Goal: Transaction & Acquisition: Purchase product/service

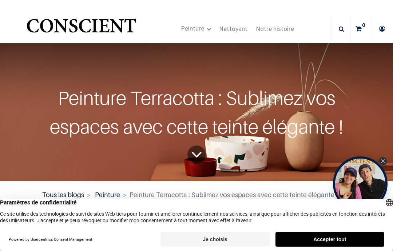
click at [383, 164] on div "Close Tolstoy widget" at bounding box center [383, 161] width 8 height 8
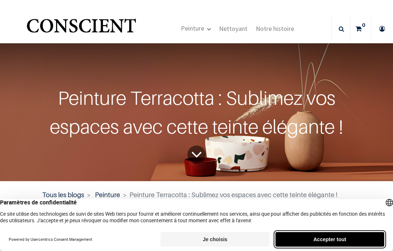
click at [358, 244] on button "Accepter tout" at bounding box center [330, 239] width 109 height 15
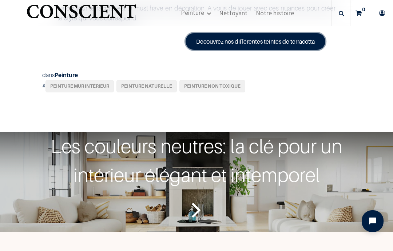
scroll to position [2478, 0]
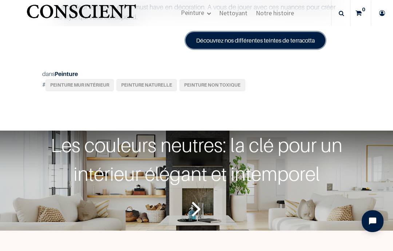
click at [307, 49] on link "Découvrez nos différentes teintes de terracotta" at bounding box center [256, 40] width 140 height 17
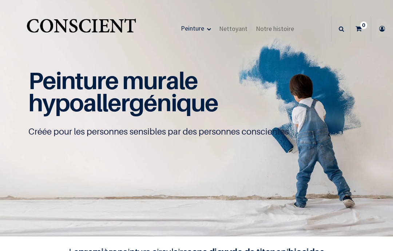
scroll to position [0, 0]
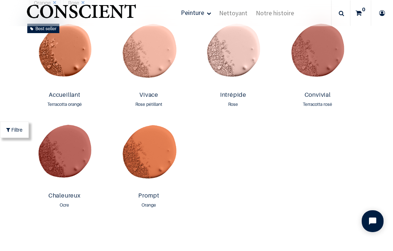
scroll to position [410, 0]
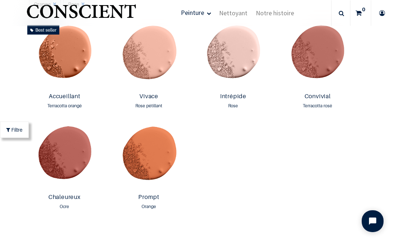
click at [55, 98] on link "Accueillant" at bounding box center [64, 97] width 75 height 8
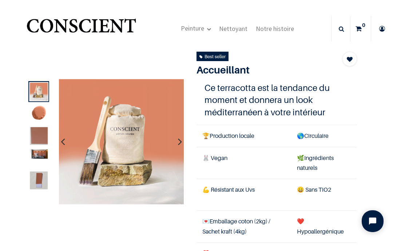
click at [38, 138] on img at bounding box center [39, 136] width 18 height 18
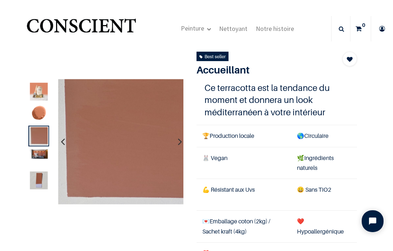
click at [35, 152] on img at bounding box center [39, 153] width 18 height 9
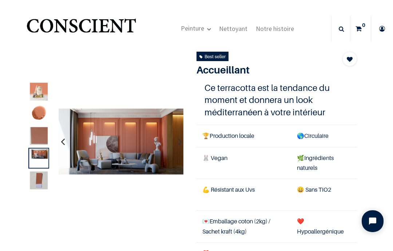
click at [43, 113] on img at bounding box center [39, 114] width 18 height 18
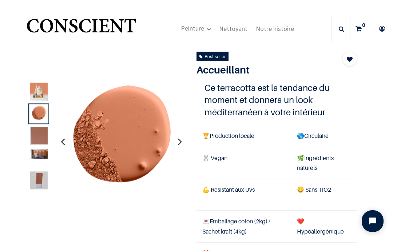
click at [35, 176] on img at bounding box center [39, 180] width 18 height 18
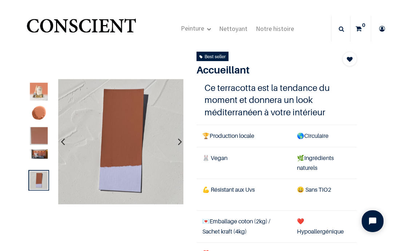
click at [36, 148] on div at bounding box center [38, 158] width 21 height 21
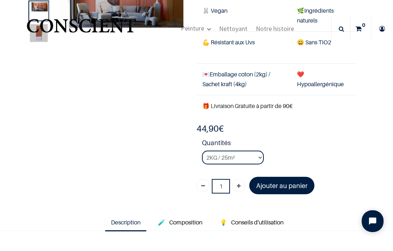
scroll to position [102, 0]
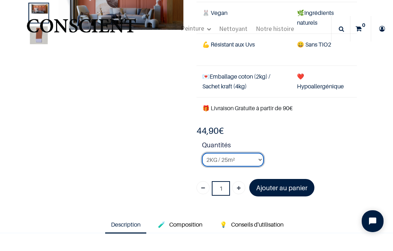
click at [244, 161] on select "2KG / 25m² 4KG / 50m² 8KG / 100m² Testeur" at bounding box center [233, 160] width 62 height 14
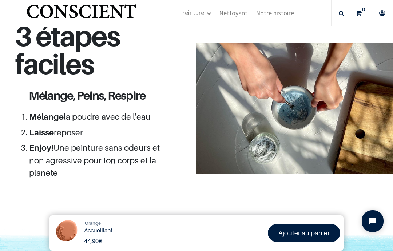
scroll to position [681, 0]
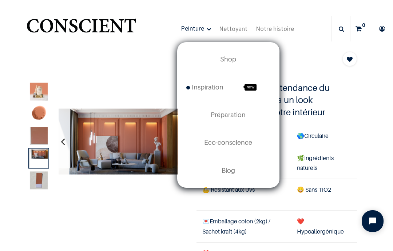
click at [236, 62] on span "Shop" at bounding box center [228, 59] width 16 height 8
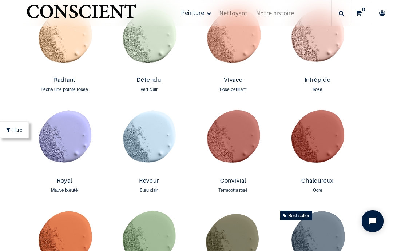
scroll to position [699, 0]
click at [234, 184] on link "Convivial" at bounding box center [233, 181] width 75 height 8
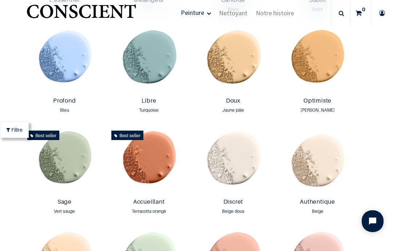
scroll to position [456, 0]
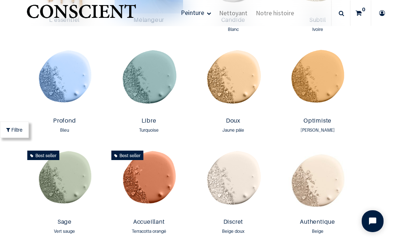
click at [162, 182] on img at bounding box center [148, 182] width 81 height 68
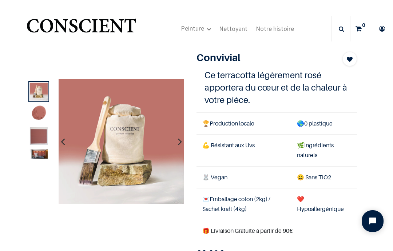
click at [39, 112] on img at bounding box center [39, 114] width 18 height 18
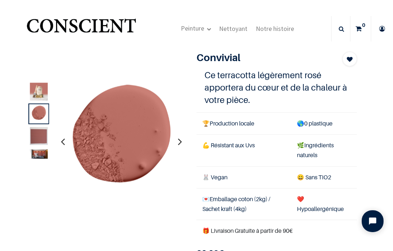
click at [32, 133] on img at bounding box center [39, 136] width 18 height 18
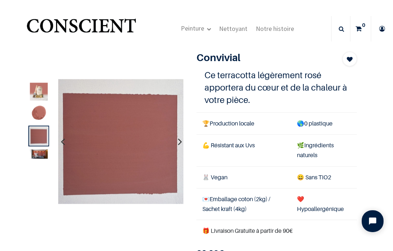
click at [25, 149] on div at bounding box center [105, 141] width 171 height 125
click at [35, 150] on img at bounding box center [39, 153] width 18 height 9
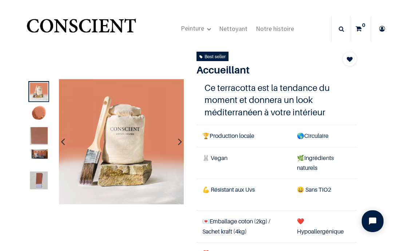
click at [35, 138] on img at bounding box center [39, 136] width 18 height 18
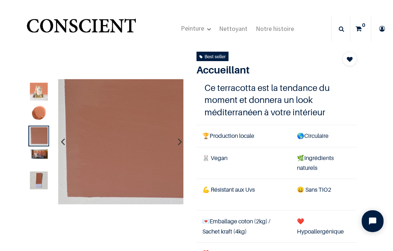
click at [36, 155] on img at bounding box center [39, 153] width 18 height 9
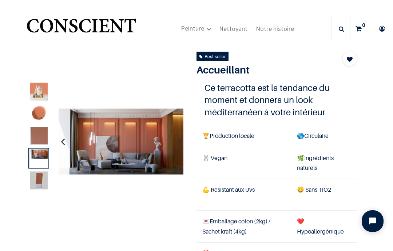
click at [37, 184] on img at bounding box center [39, 180] width 18 height 18
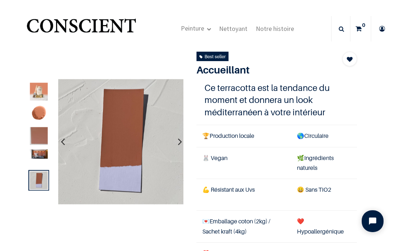
click at [36, 159] on img at bounding box center [39, 153] width 18 height 9
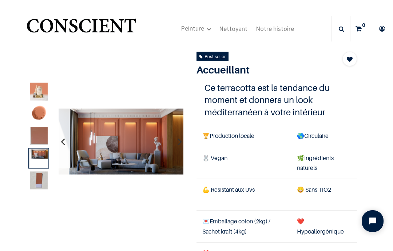
click at [118, 158] on img at bounding box center [120, 142] width 125 height 66
